Goal: Task Accomplishment & Management: Manage account settings

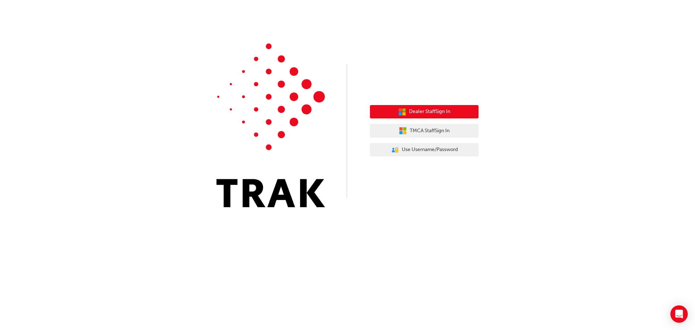
click at [444, 113] on span "Dealer Staff Sign In" at bounding box center [429, 112] width 41 height 8
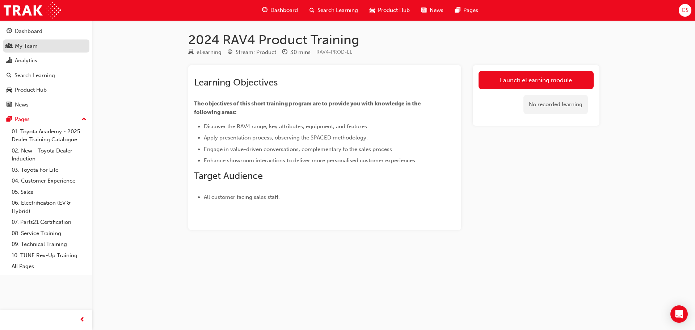
click at [27, 45] on div "My Team" at bounding box center [26, 46] width 23 height 8
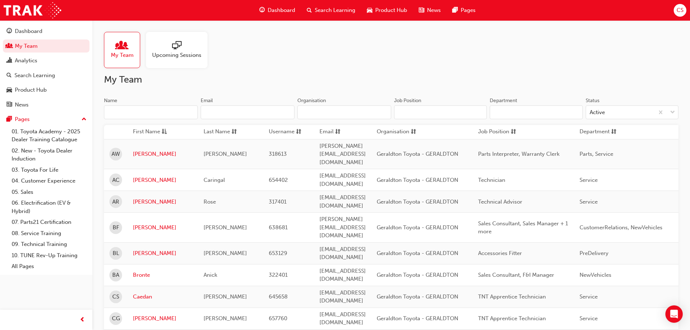
click at [158, 110] on input "Name" at bounding box center [151, 112] width 94 height 14
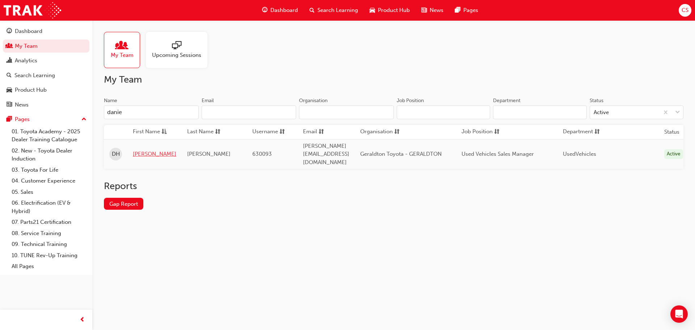
type input "danie"
click at [143, 150] on link "Daniel" at bounding box center [154, 154] width 43 height 8
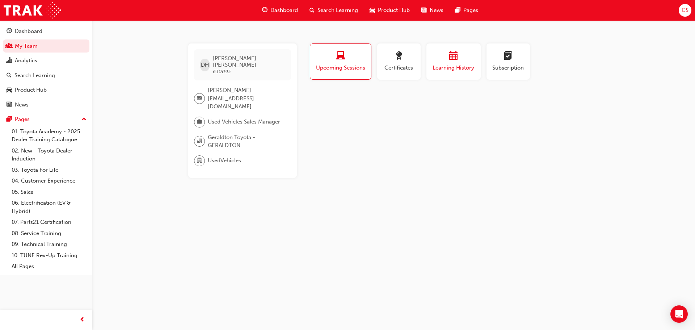
click at [463, 63] on div "Learning History" at bounding box center [453, 61] width 43 height 21
